Goal: Complete application form

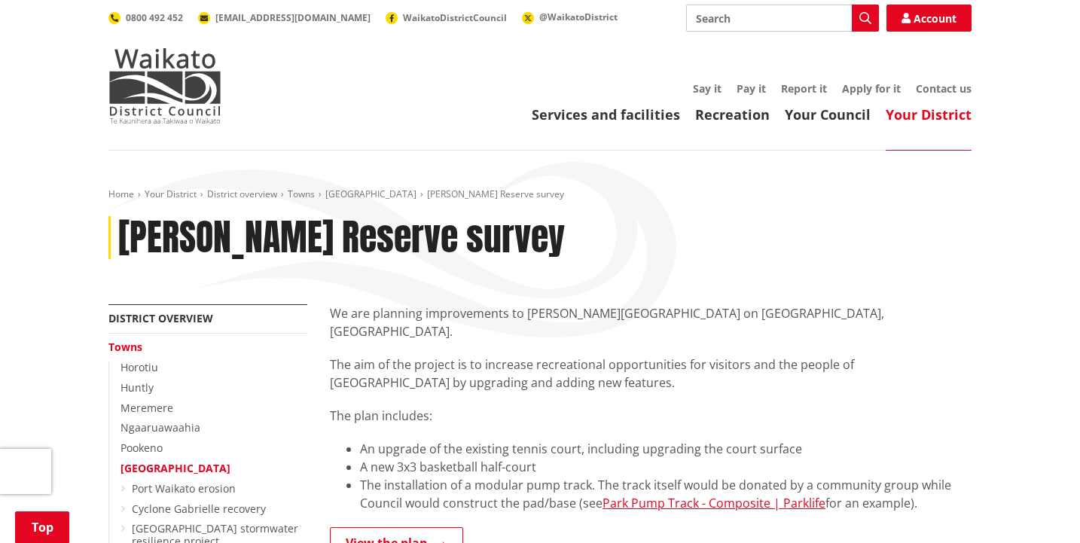
scroll to position [640, 0]
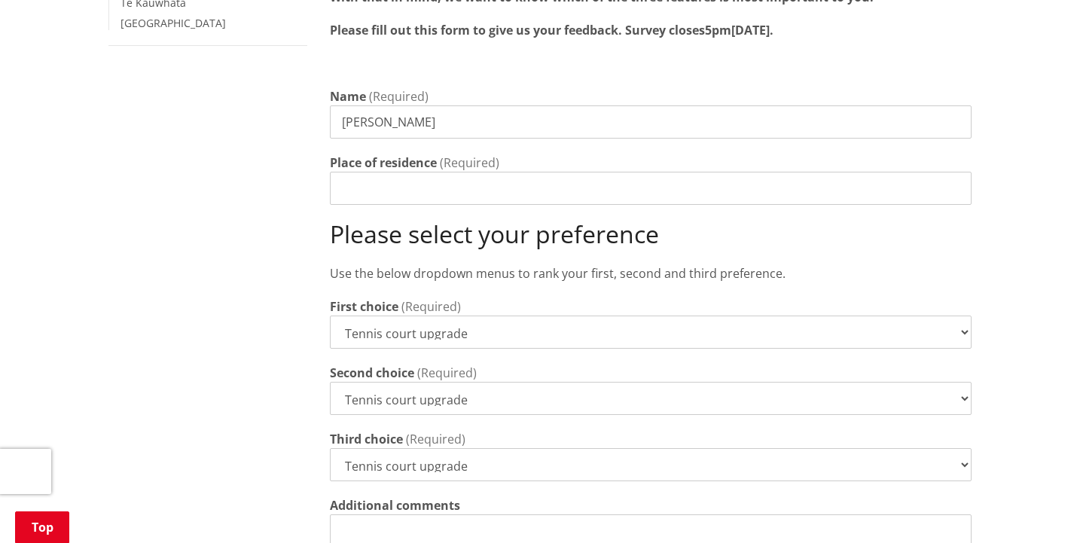
type input "[PERSON_NAME]"
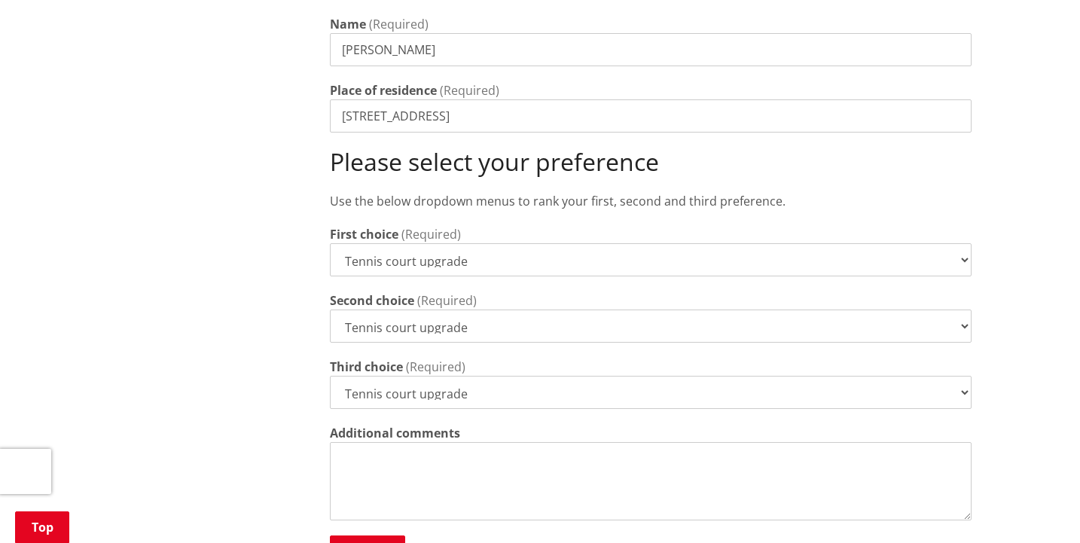
scroll to position [719, 0]
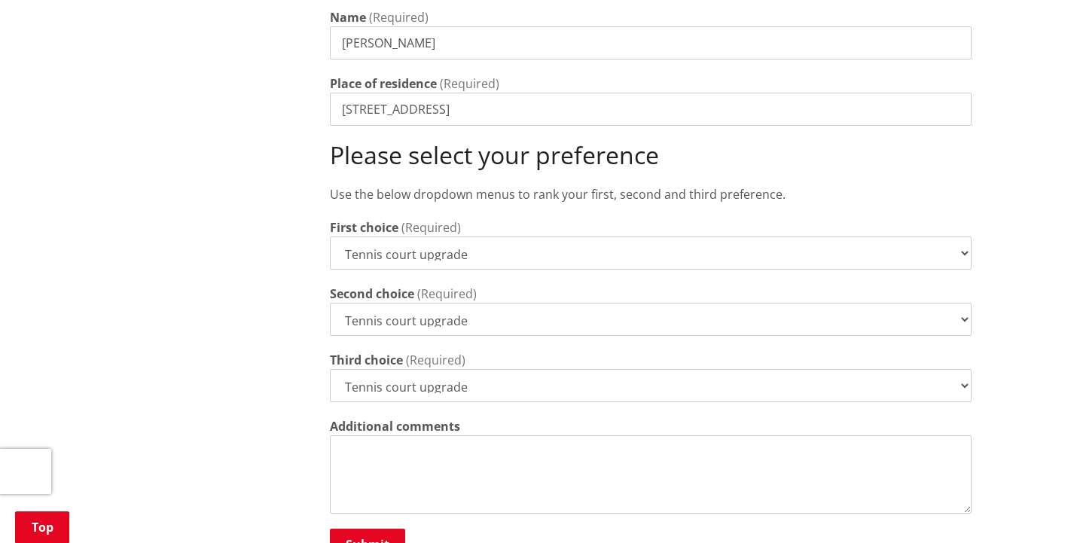
type input "[STREET_ADDRESS]"
select select "New 3x3 basketball half-court"
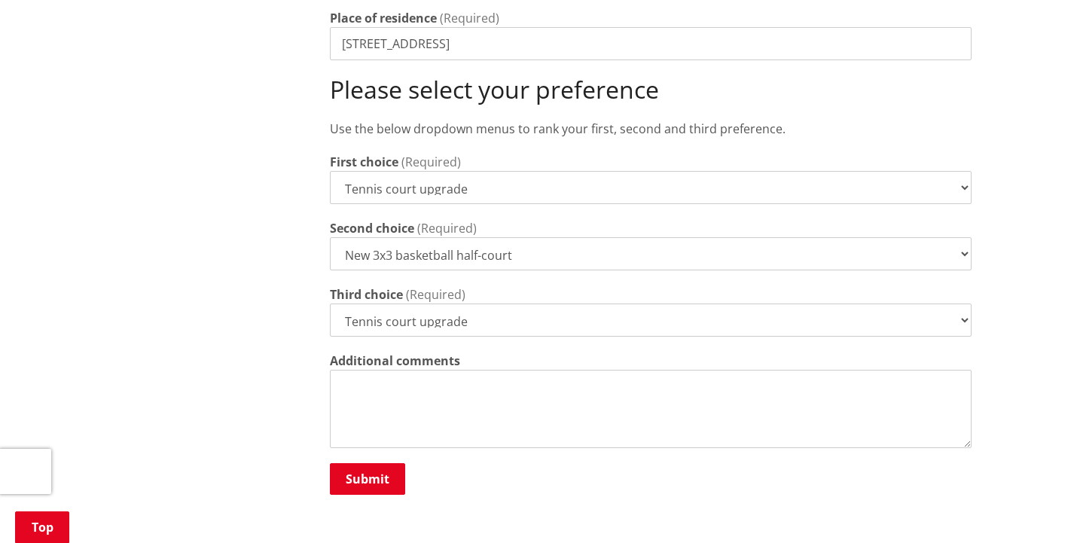
scroll to position [797, 0]
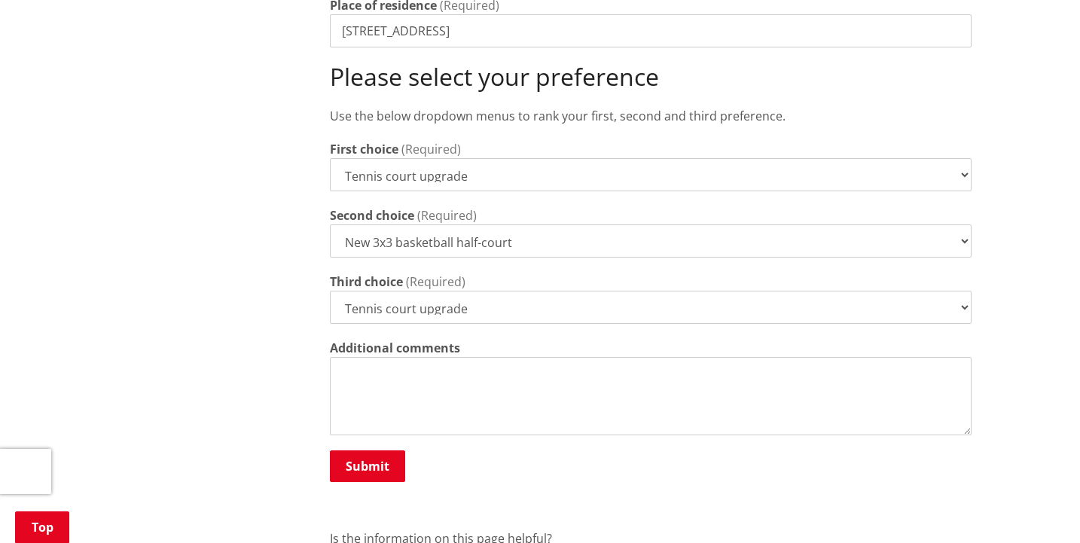
select select "Modular pump track"
click at [487, 315] on div "Name (Required) James Gray Place of residence (Required) 15 Ashwell Drive, Port…" at bounding box center [651, 207] width 642 height 554
click at [404, 373] on textarea "Additional comments" at bounding box center [651, 396] width 642 height 78
type textarea "I"
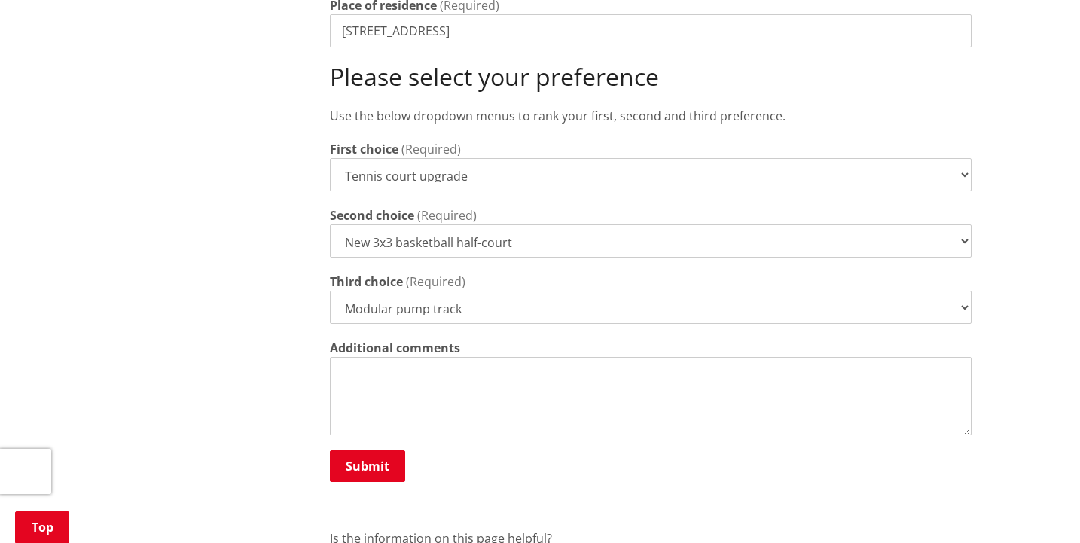
type textarea "I"
type textarea "M"
type textarea "I"
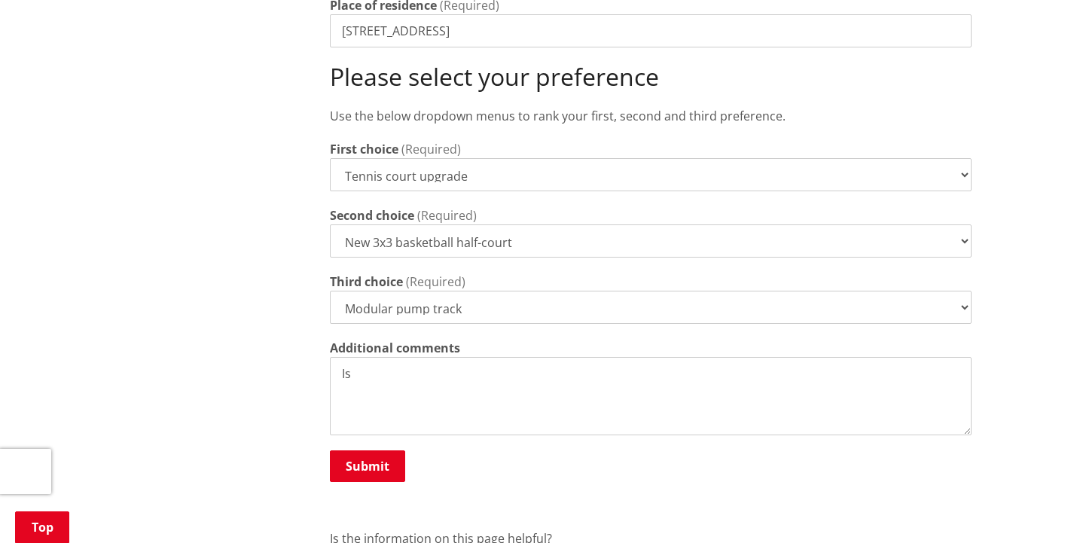
type textarea "I"
click at [475, 359] on textarea "Additional comments" at bounding box center [651, 396] width 642 height 78
click at [374, 451] on button "Submit" at bounding box center [367, 467] width 75 height 32
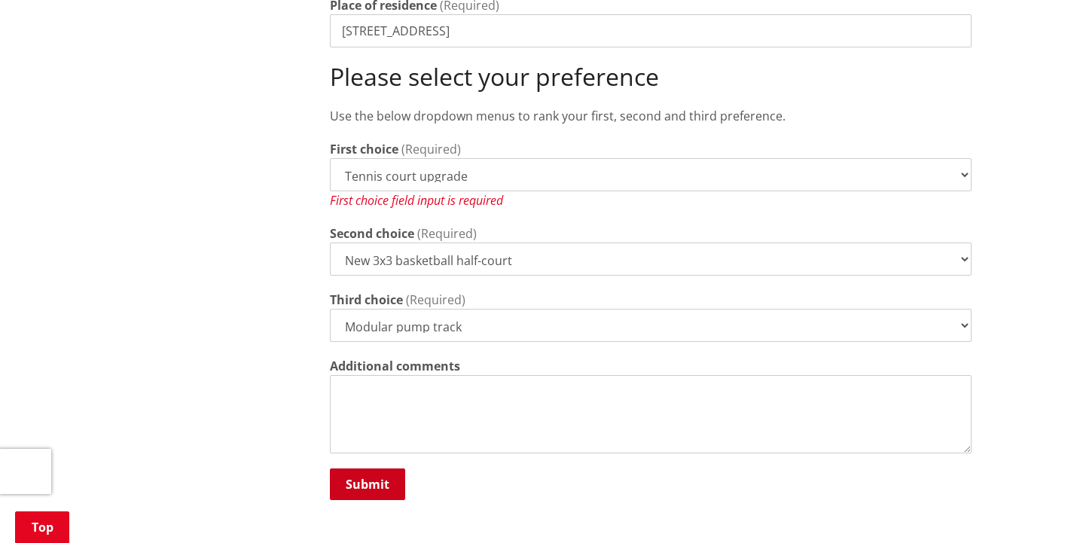
click at [374, 469] on button "Submit" at bounding box center [367, 485] width 75 height 32
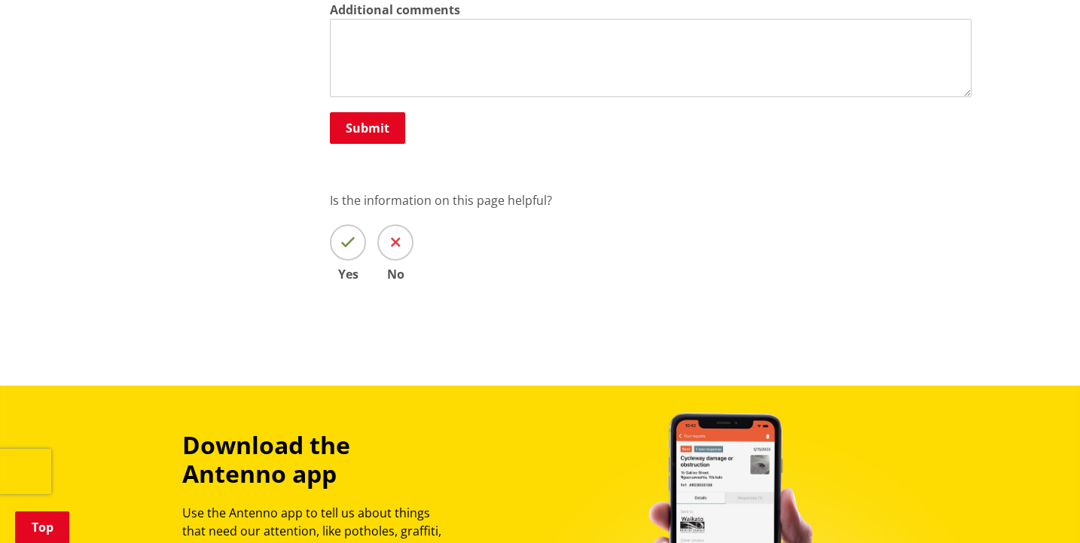
scroll to position [1144, 0]
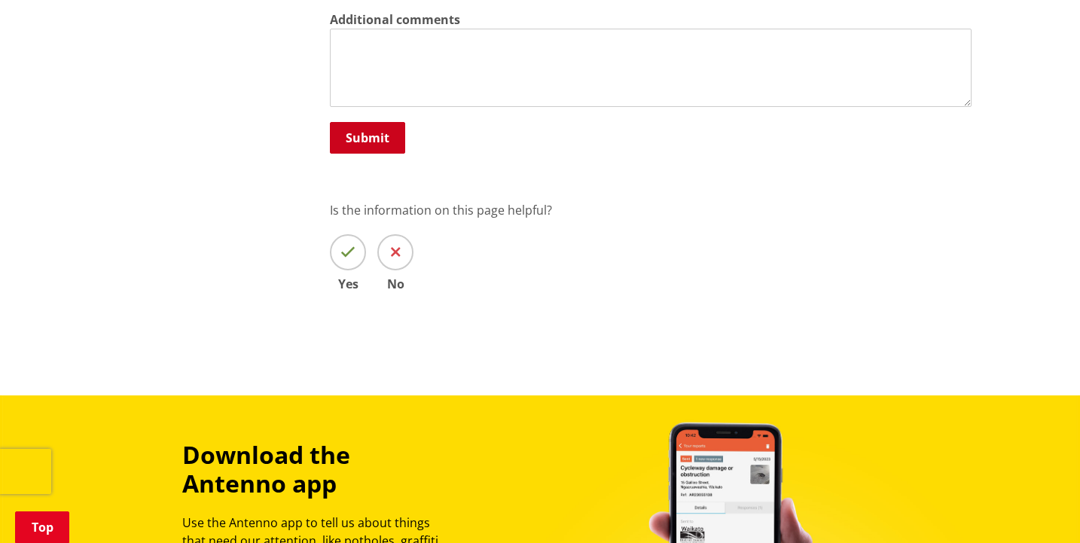
click at [363, 133] on button "Submit" at bounding box center [367, 138] width 75 height 32
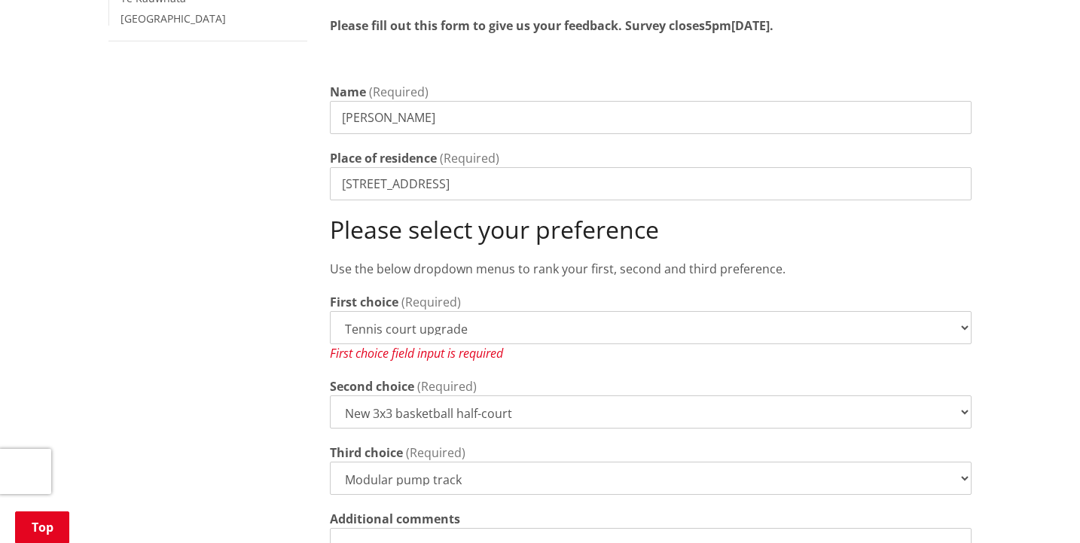
scroll to position [706, 0]
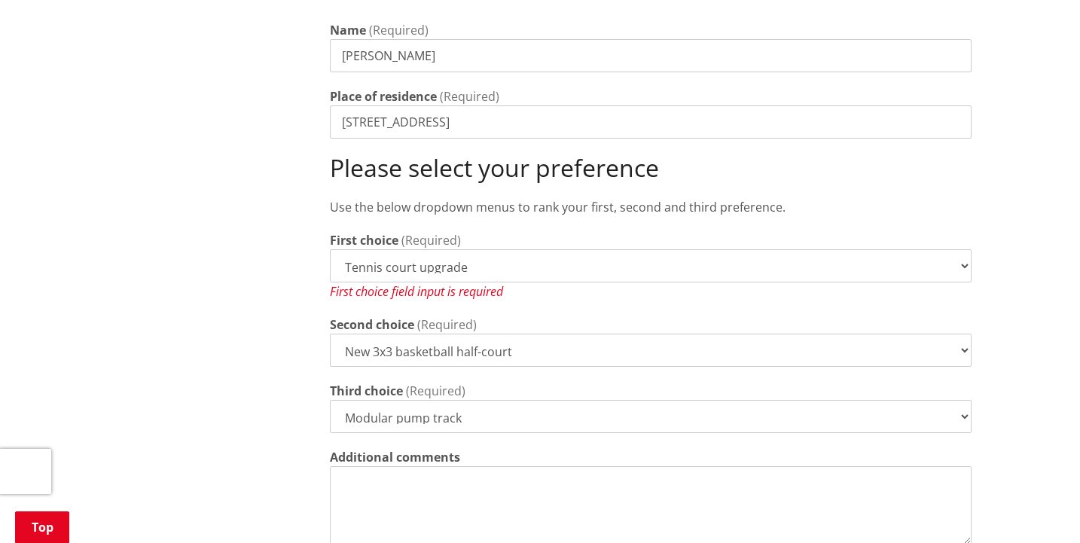
select select "Modular pump track"
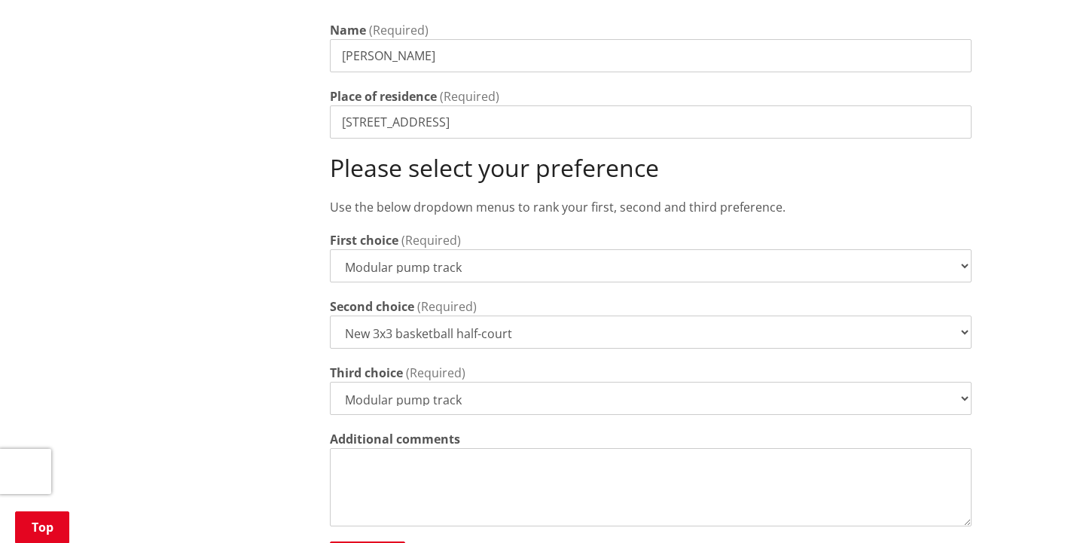
select select
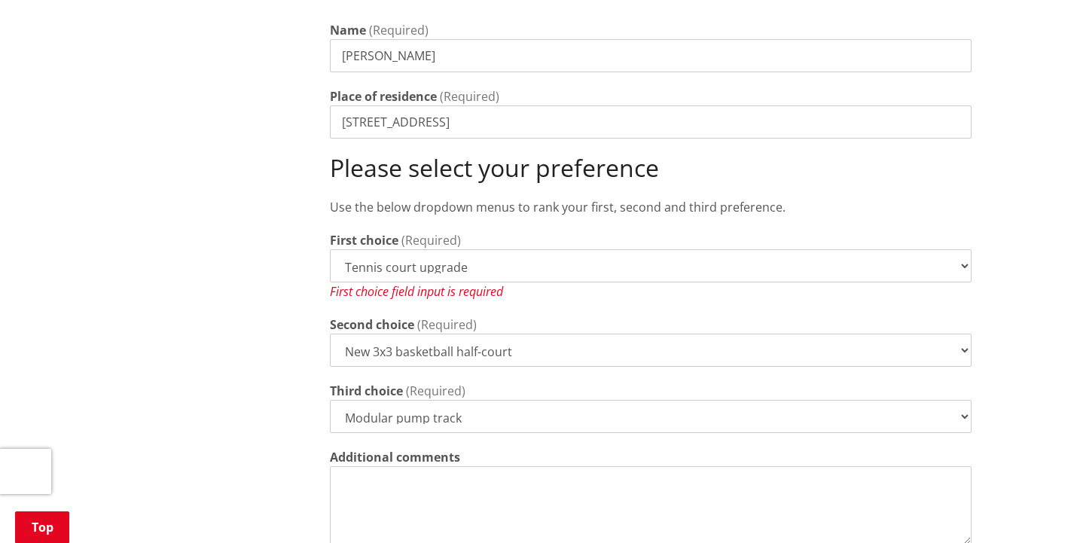
select select
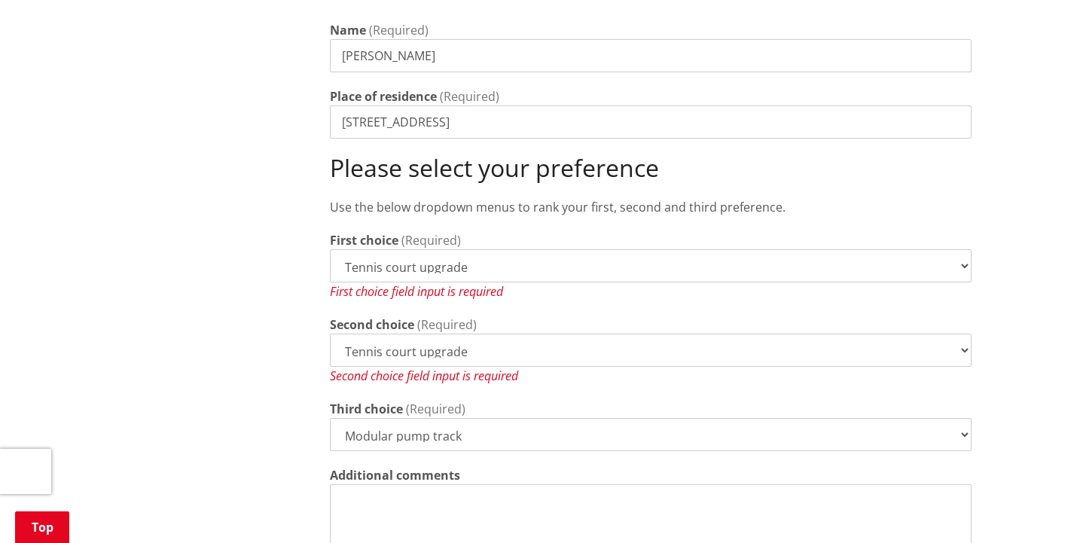
select select
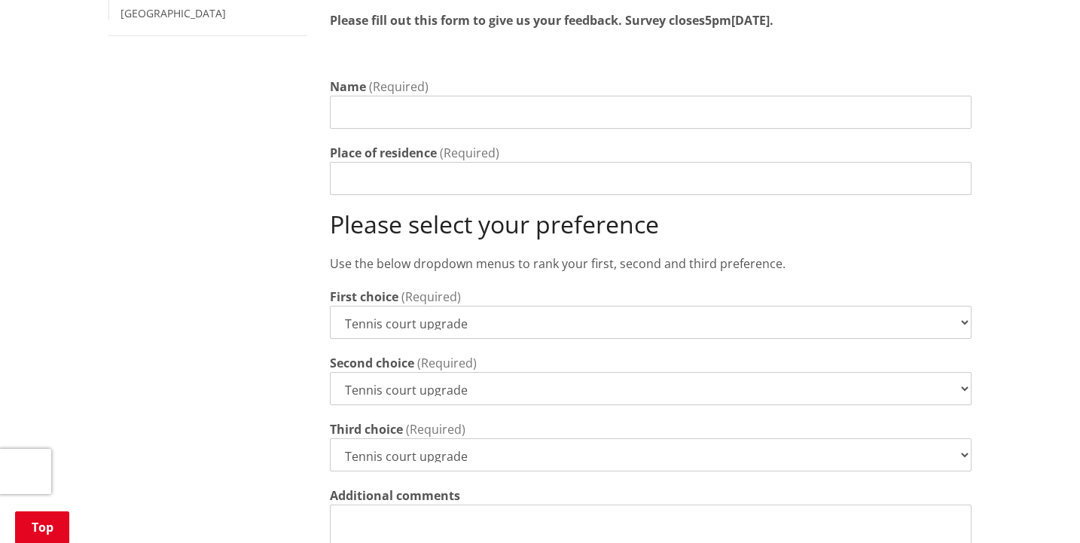
scroll to position [696, 0]
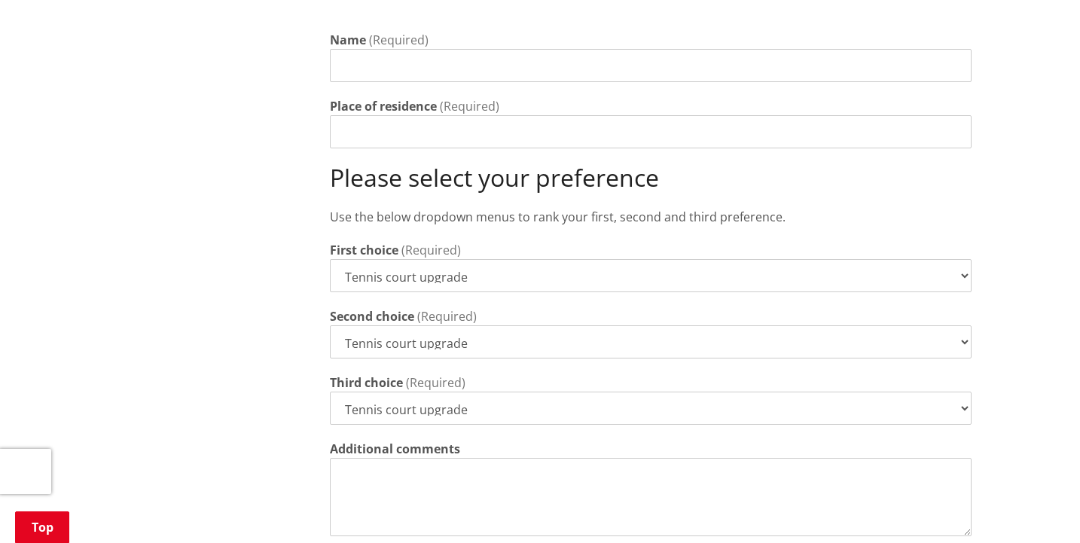
select select "New 3x3 basketball half-court"
select select "Modular pump track"
click at [454, 53] on input "Name" at bounding box center [651, 65] width 642 height 33
type input "[PERSON_NAME]"
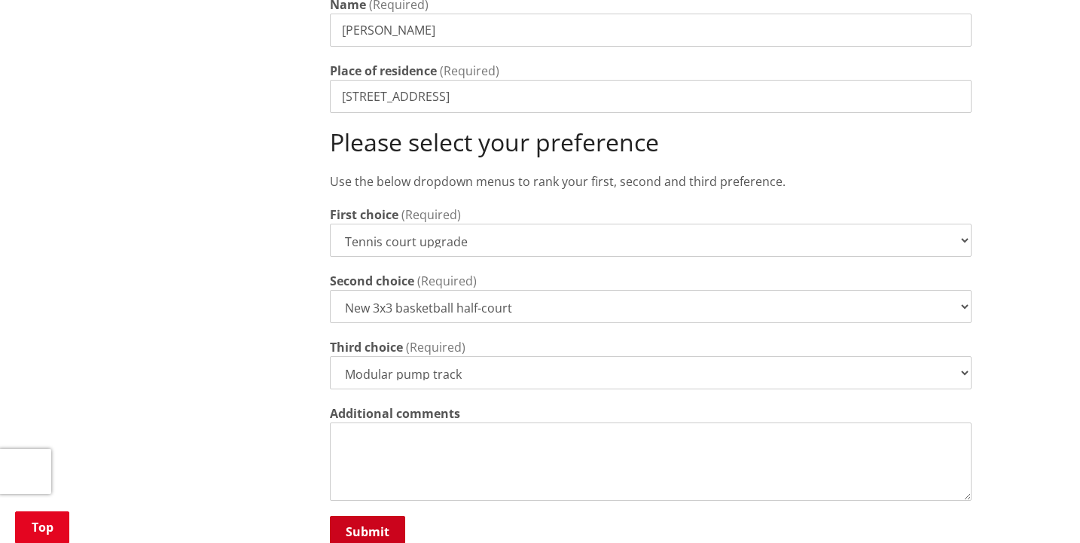
type input "[STREET_ADDRESS]"
click at [371, 518] on button "Submit" at bounding box center [367, 532] width 75 height 32
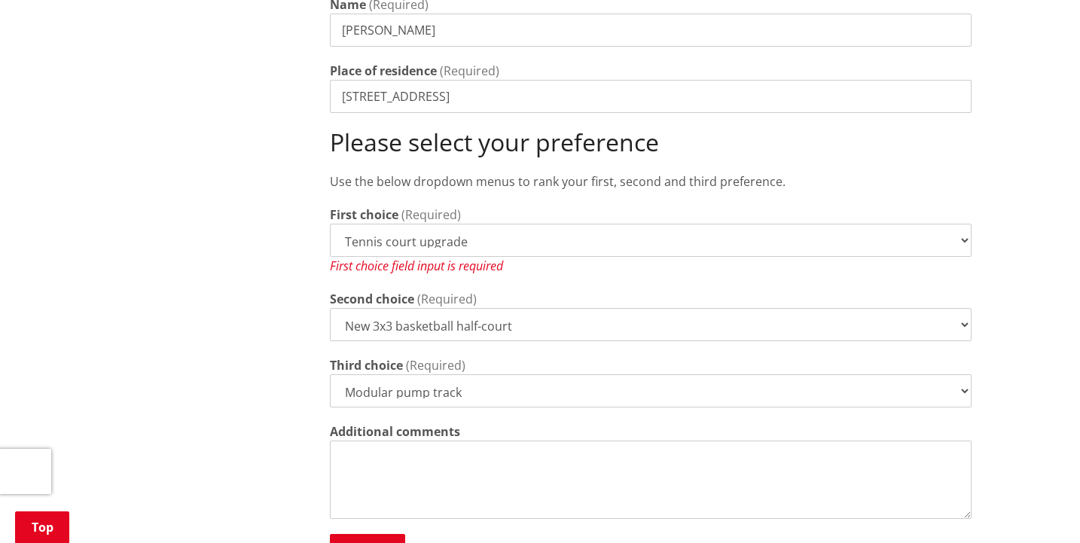
click at [278, 337] on div "More from this section District overview Towns [GEOGRAPHIC_DATA] Huntly [GEOGRA…" at bounding box center [540, 160] width 886 height 1174
